Goal: Information Seeking & Learning: Learn about a topic

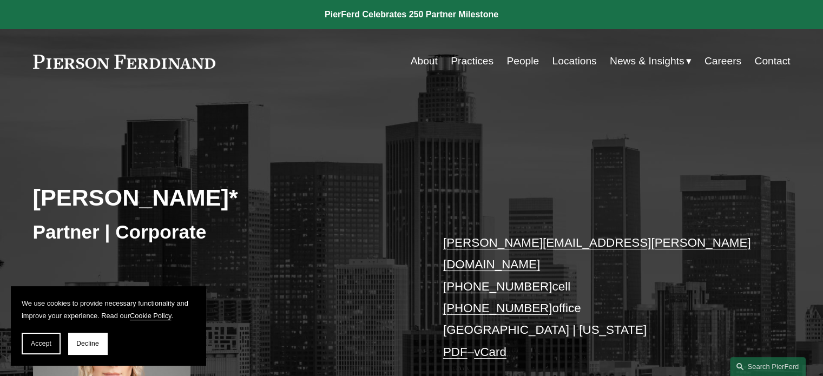
click at [515, 61] on link "People" at bounding box center [523, 61] width 32 height 21
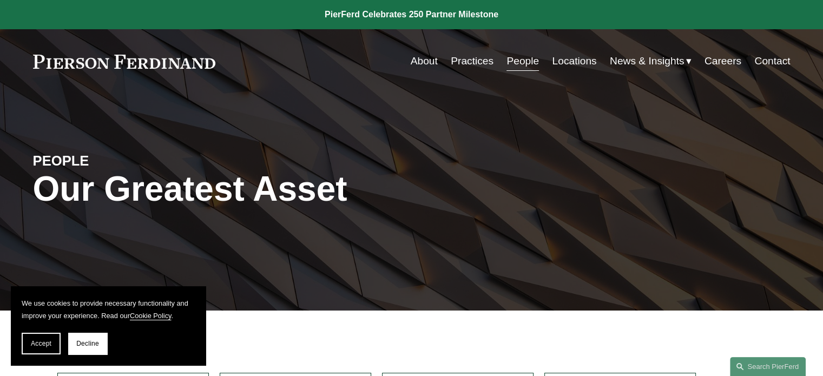
click at [470, 66] on link "Practices" at bounding box center [472, 61] width 43 height 21
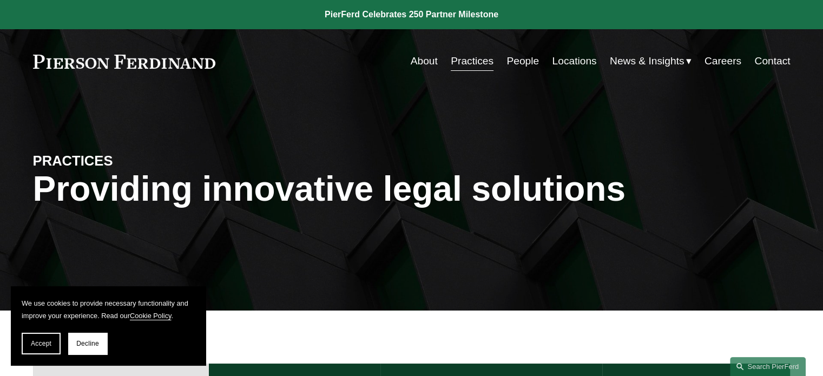
click at [571, 62] on link "Locations" at bounding box center [574, 61] width 44 height 21
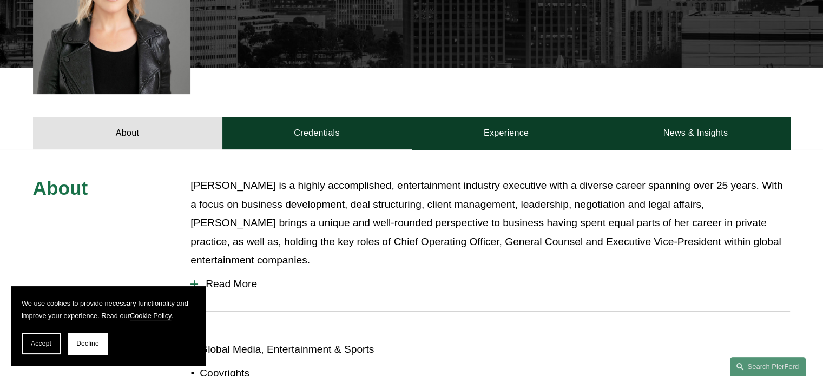
scroll to position [379, 0]
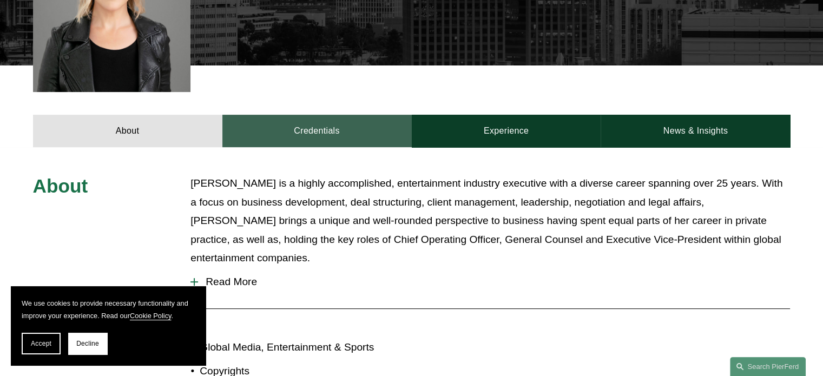
click at [300, 127] on link "Credentials" at bounding box center [316, 131] width 189 height 32
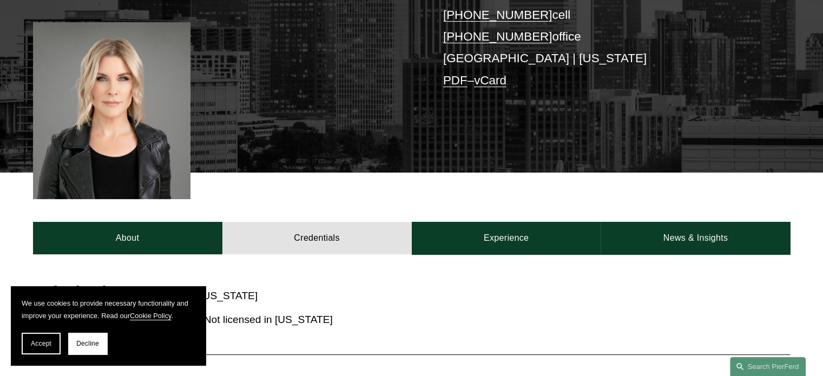
scroll to position [271, 0]
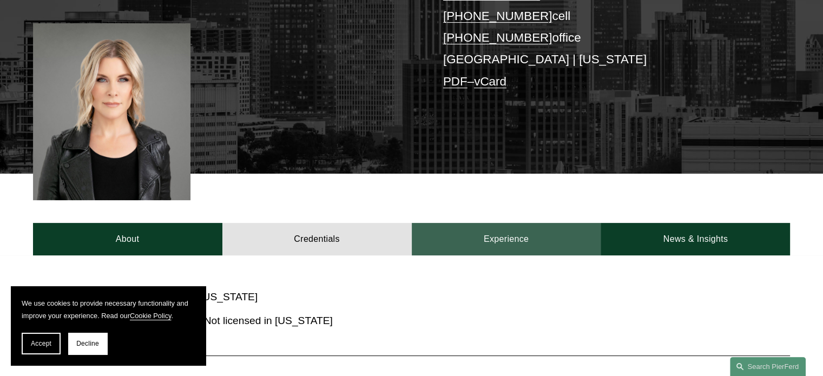
click at [484, 237] on link "Experience" at bounding box center [506, 239] width 189 height 32
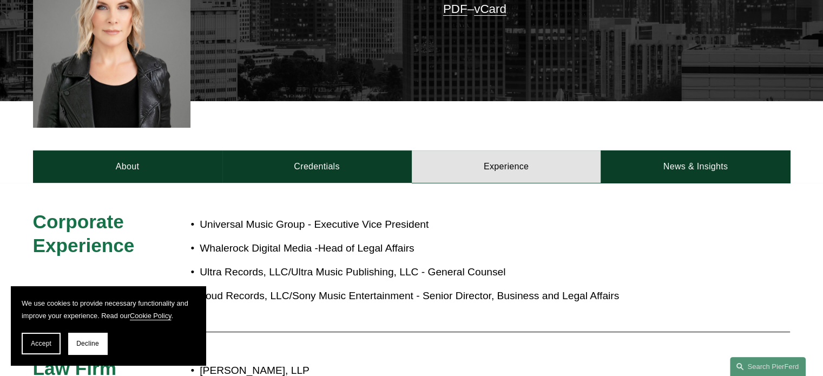
scroll to position [325, 0]
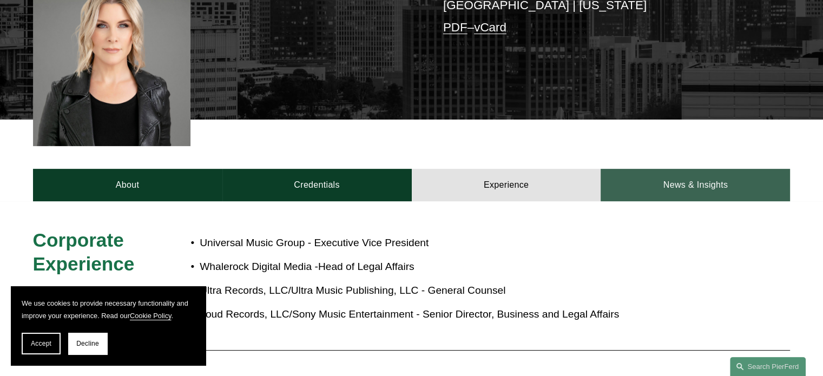
click at [655, 180] on link "News & Insights" at bounding box center [695, 185] width 189 height 32
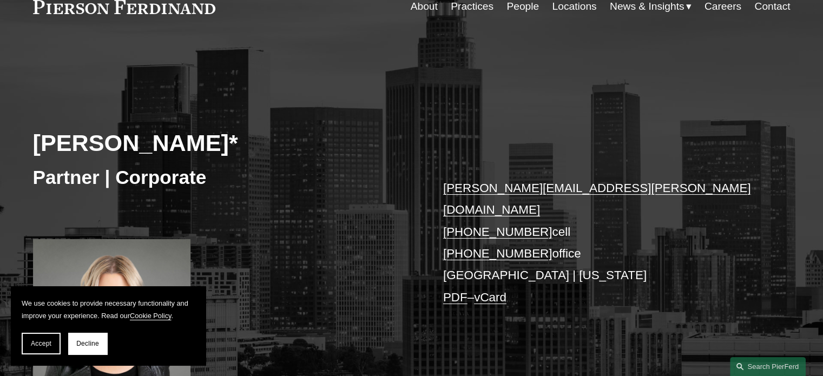
scroll to position [54, 0]
click at [449, 291] on link "PDF" at bounding box center [455, 298] width 24 height 14
